Goal: Task Accomplishment & Management: Complete application form

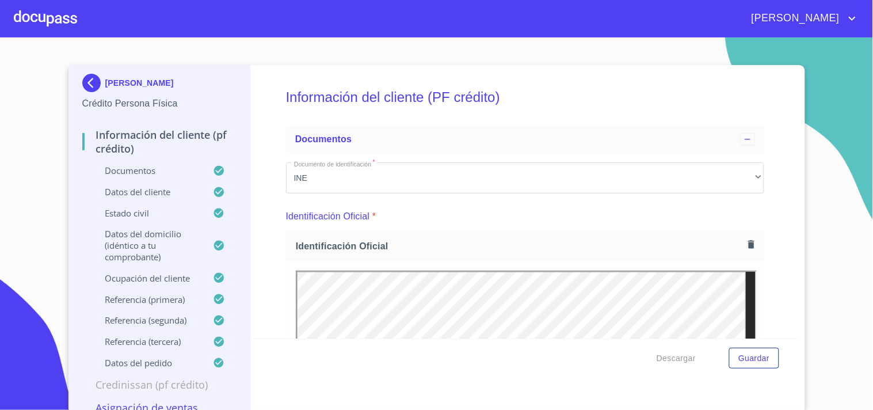
scroll to position [3936, 0]
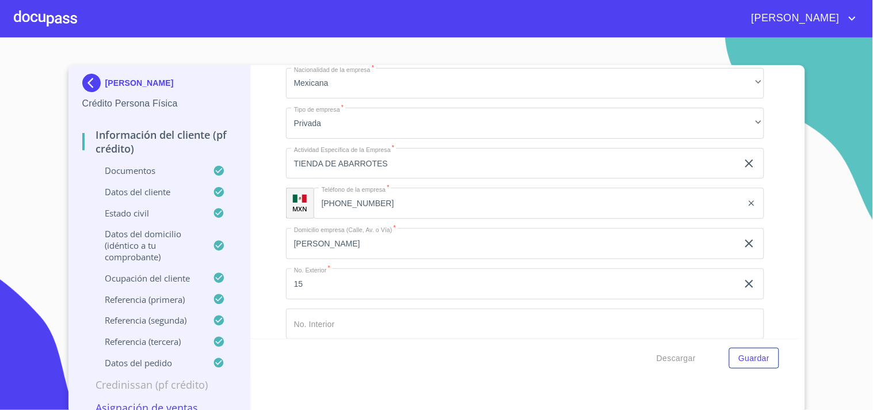
click at [52, 22] on div at bounding box center [45, 18] width 63 height 37
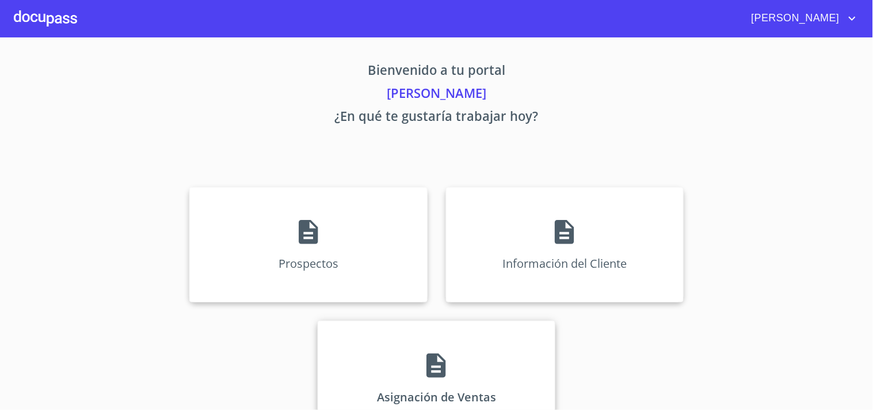
click at [464, 358] on div "Asignación de Ventas" at bounding box center [437, 378] width 238 height 115
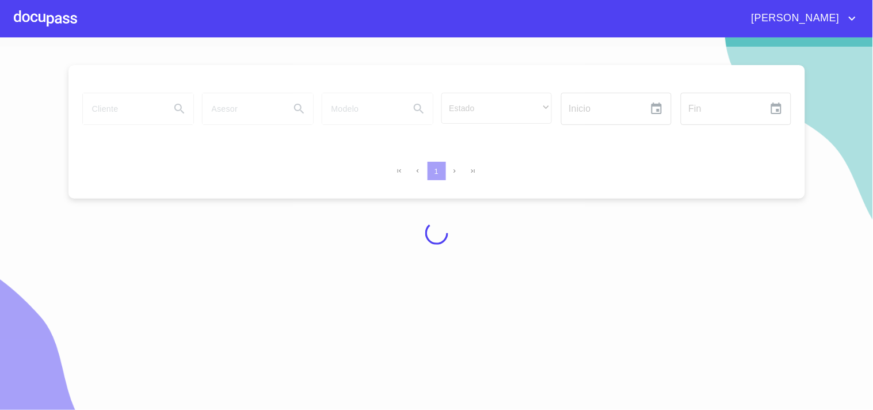
click at [134, 107] on div at bounding box center [436, 233] width 873 height 372
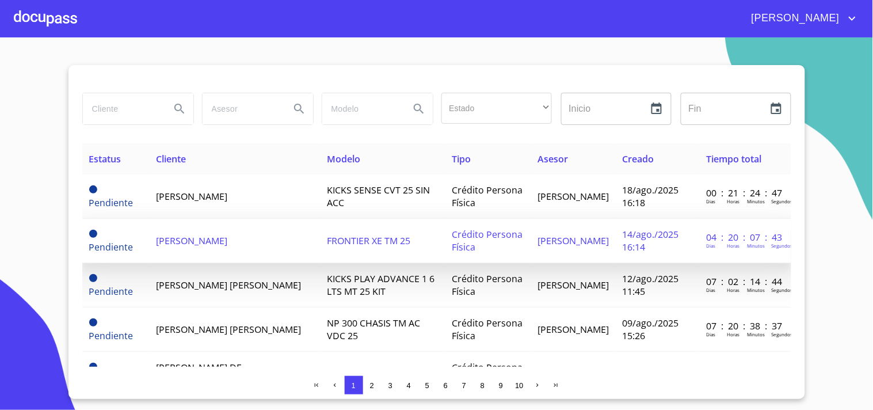
click at [205, 244] on span "[PERSON_NAME]" at bounding box center [191, 240] width 71 height 13
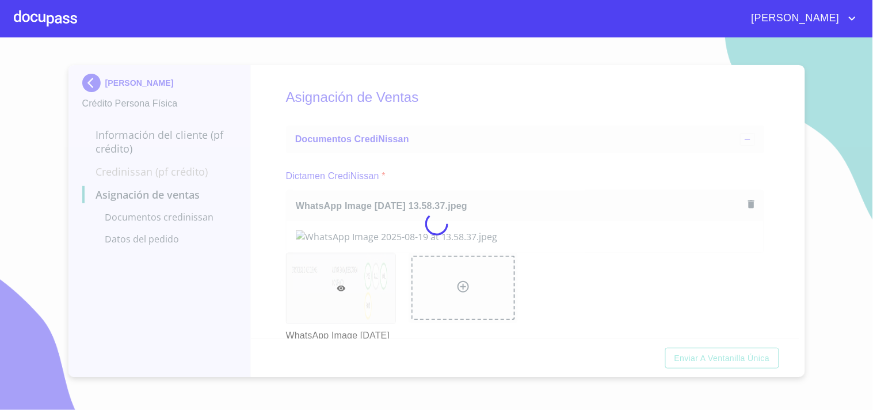
click at [522, 165] on div at bounding box center [436, 223] width 873 height 372
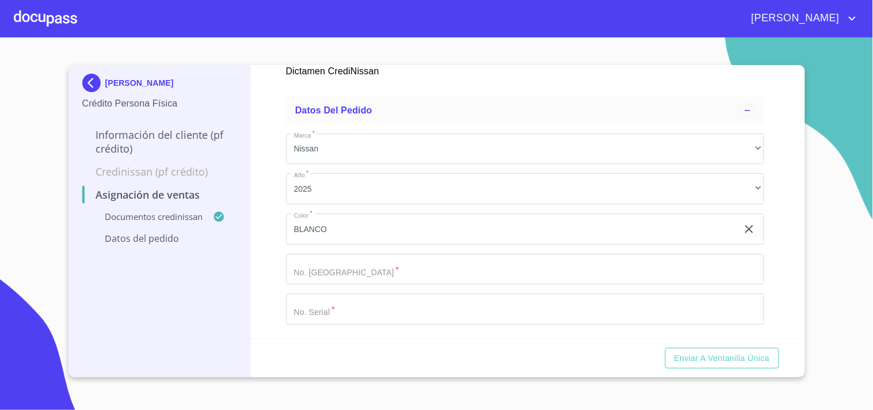
scroll to position [320, 0]
click at [369, 245] on input "Marca   *" at bounding box center [512, 229] width 452 height 31
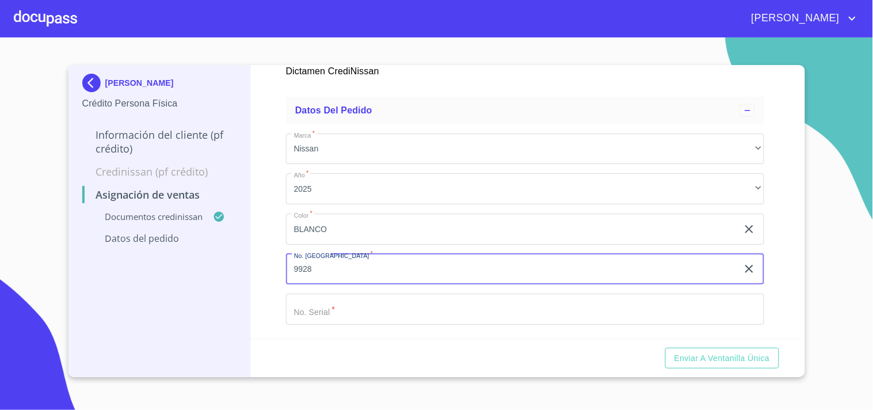
type input "9928"
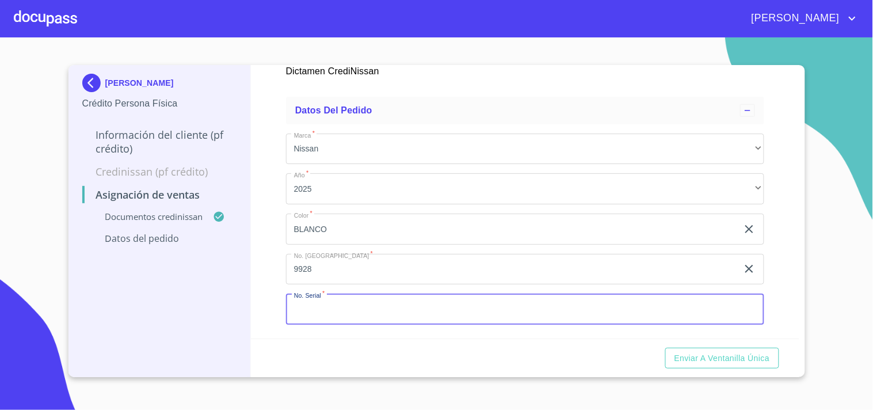
click at [359, 321] on input "Marca   *" at bounding box center [525, 309] width 478 height 31
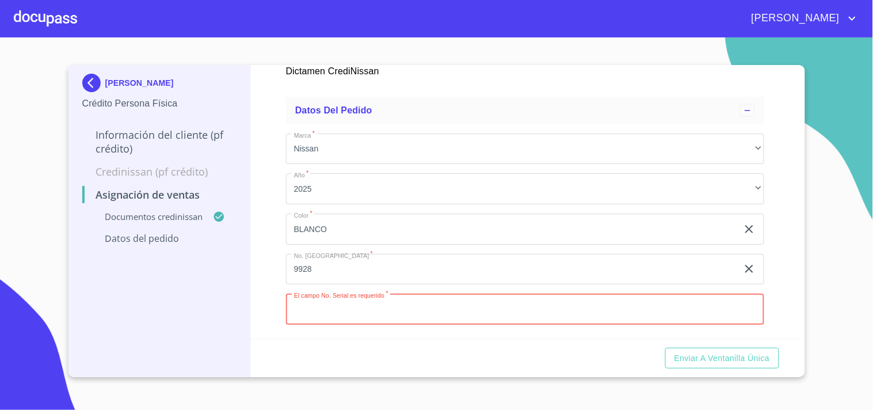
click at [381, 319] on input "Marca   *" at bounding box center [525, 309] width 478 height 31
paste input "[US_VEHICLE_IDENTIFICATION_NUMBER]"
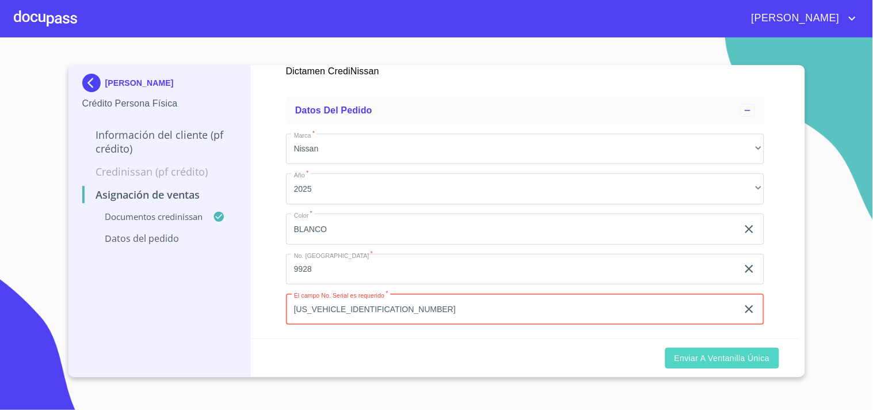
type input "[US_VEHICLE_IDENTIFICATION_NUMBER]"
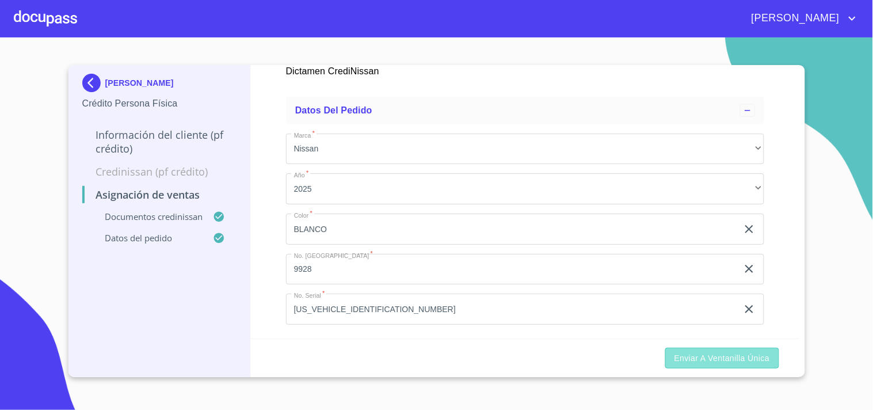
click at [691, 361] on span "Enviar a Ventanilla única" at bounding box center [723, 358] width 96 height 14
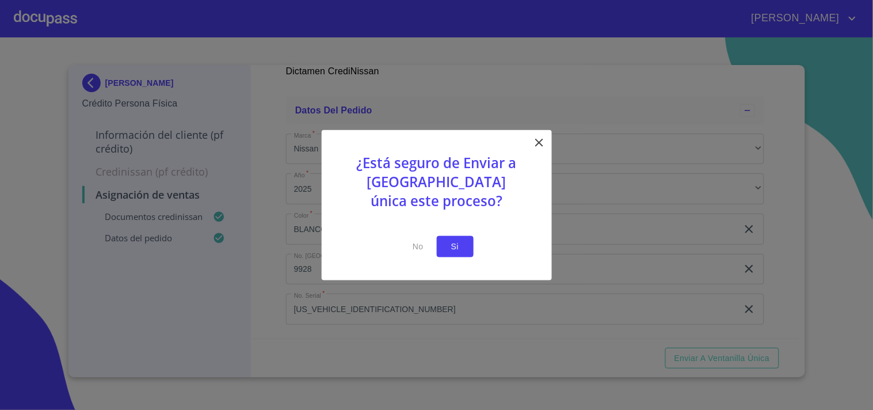
click at [451, 250] on span "Si" at bounding box center [455, 246] width 18 height 14
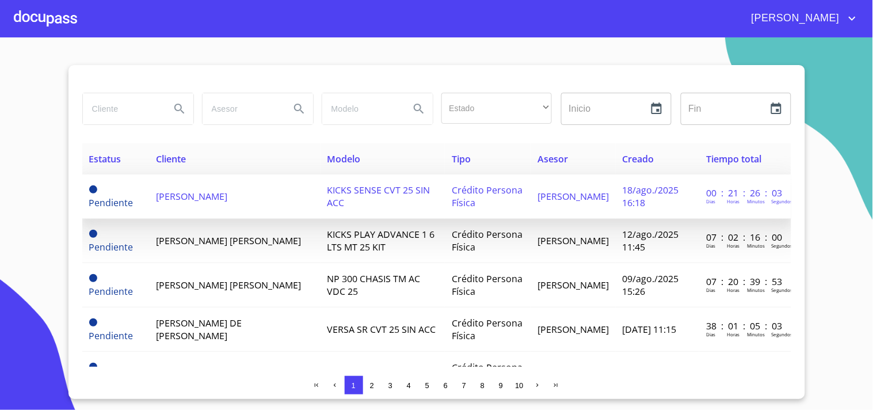
click at [243, 185] on td "[PERSON_NAME]" at bounding box center [235, 196] width 172 height 44
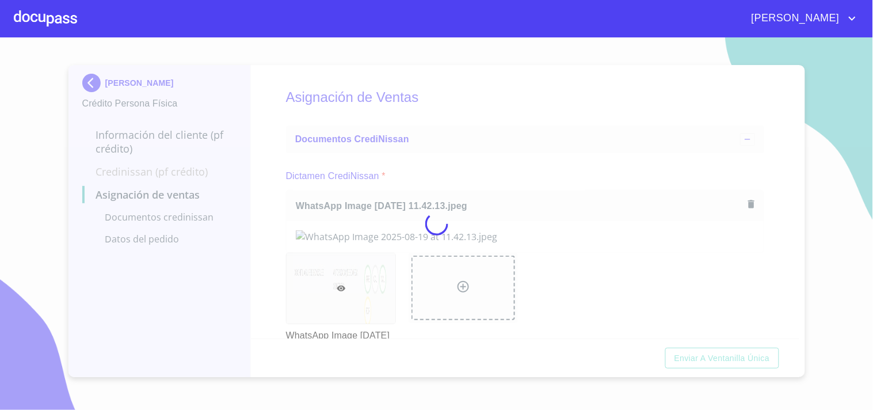
click at [532, 160] on div at bounding box center [436, 223] width 873 height 372
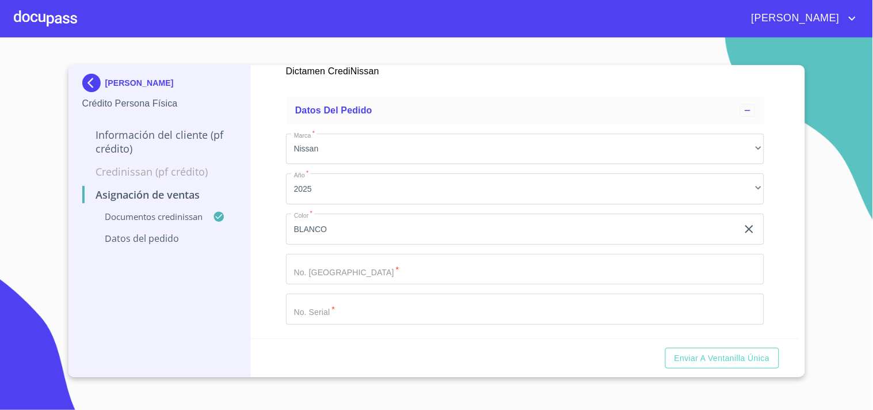
scroll to position [320, 0]
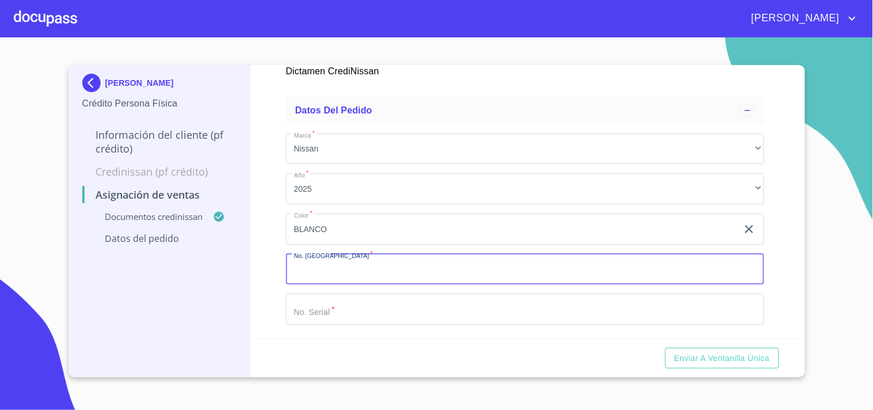
click at [364, 280] on input "Marca   *" at bounding box center [525, 269] width 478 height 31
type input "11798"
click at [349, 245] on input "Marca   *" at bounding box center [512, 229] width 452 height 31
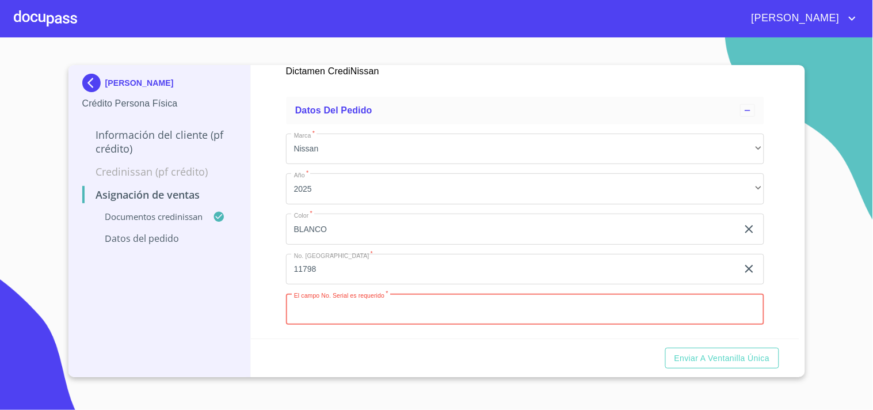
click at [366, 315] on input "Marca   *" at bounding box center [525, 309] width 478 height 31
paste input "[US_VEHICLE_IDENTIFICATION_NUMBER]"
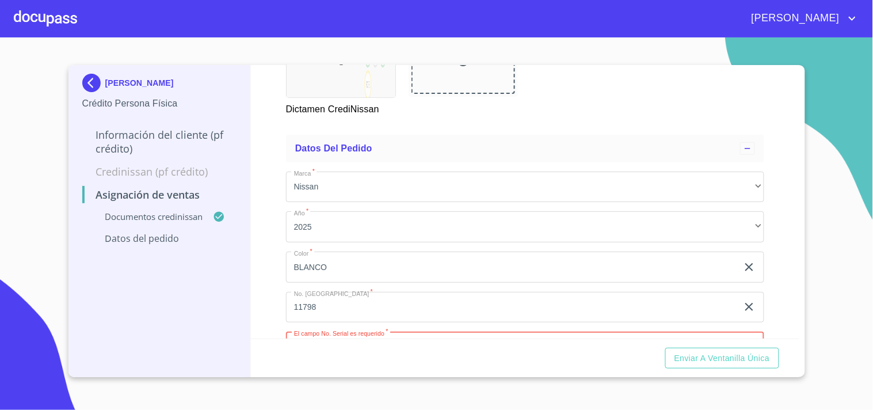
scroll to position [322, 0]
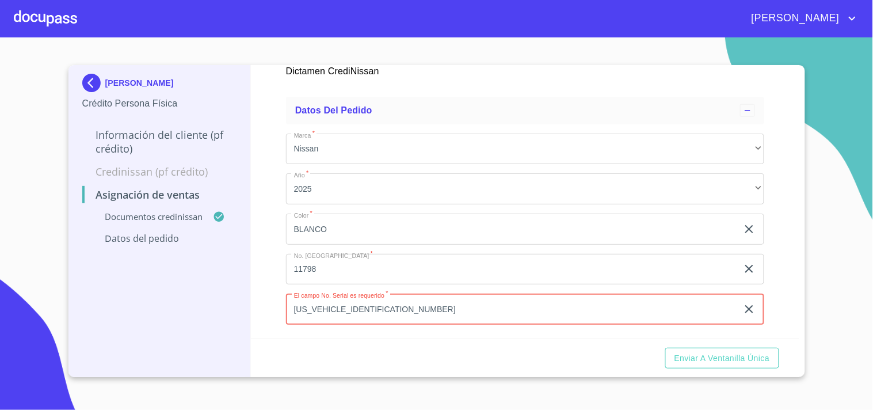
type input "[US_VEHICLE_IDENTIFICATION_NUMBER]"
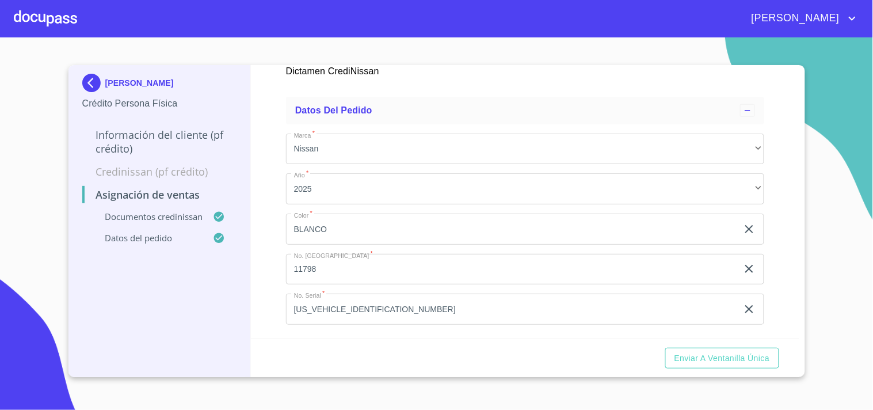
click at [363, 334] on ul "Datos del pedido Marca   * Nissan ​ Año   * 2025 ​ Color   * [PERSON_NAME] ​ No…" at bounding box center [525, 215] width 478 height 246
click at [708, 366] on button "Enviar a Ventanilla única" at bounding box center [723, 358] width 114 height 21
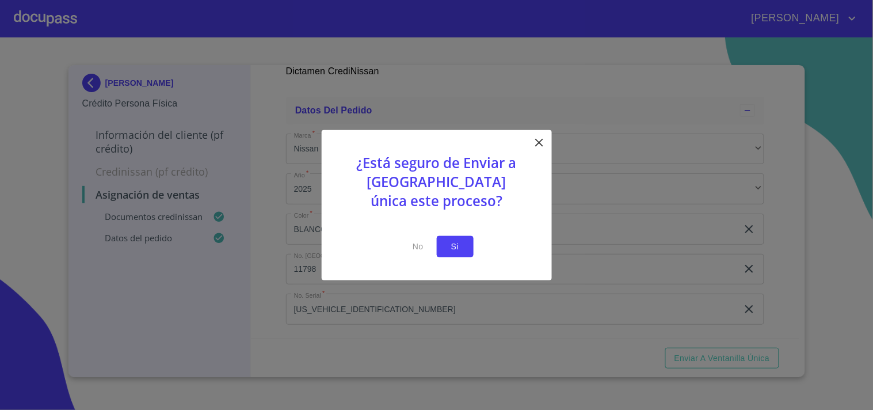
click at [457, 246] on span "Si" at bounding box center [455, 246] width 18 height 14
